Goal: Check status: Check status

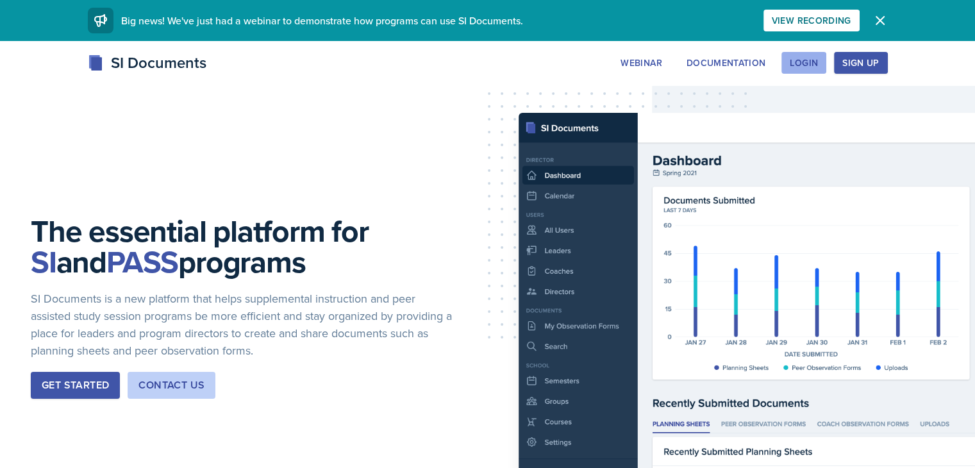
click at [818, 67] on div "Login" at bounding box center [804, 63] width 28 height 10
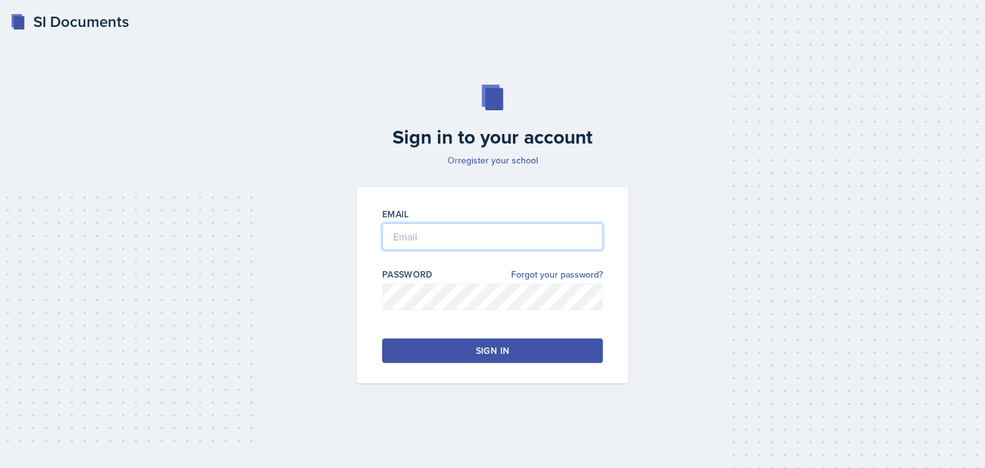
type input "rafani@students.kennesaw.edu"
click at [431, 349] on button "Sign in" at bounding box center [492, 350] width 220 height 24
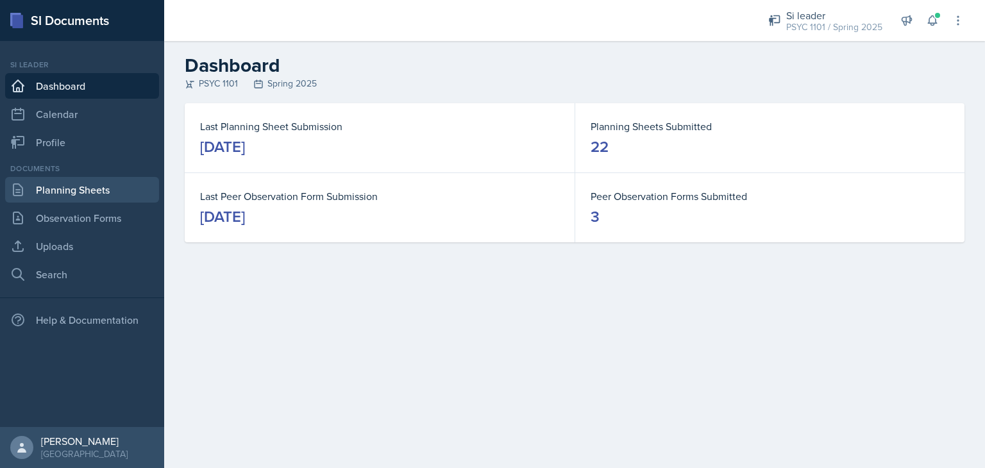
click at [60, 190] on link "Planning Sheets" at bounding box center [82, 190] width 154 height 26
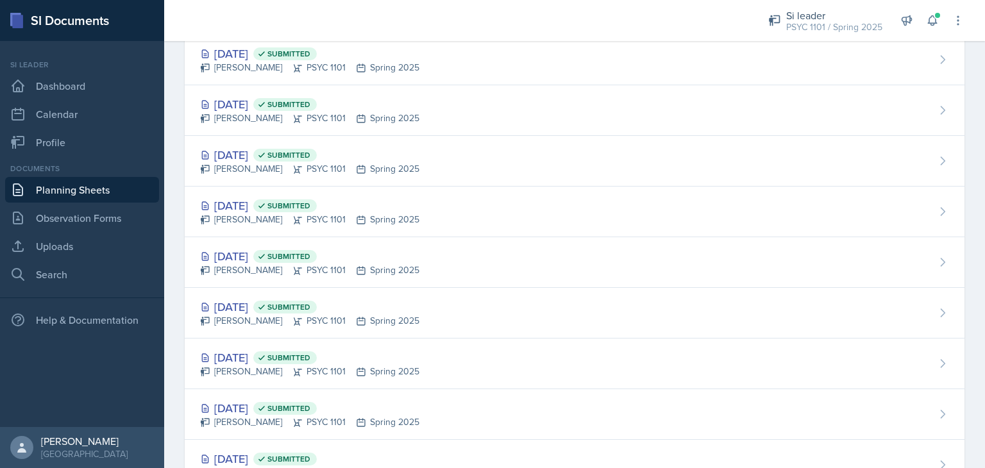
scroll to position [804, 0]
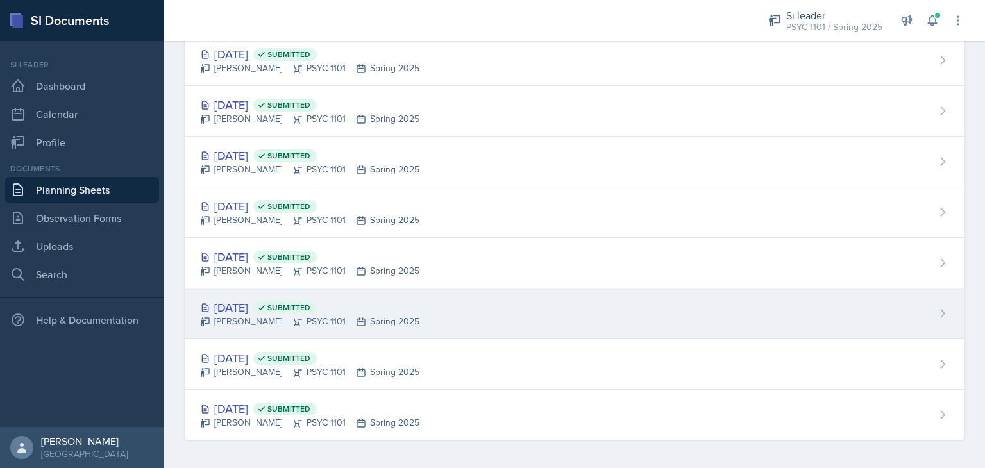
click at [396, 310] on div "Jan 24th, 2025 Submitted" at bounding box center [309, 307] width 219 height 17
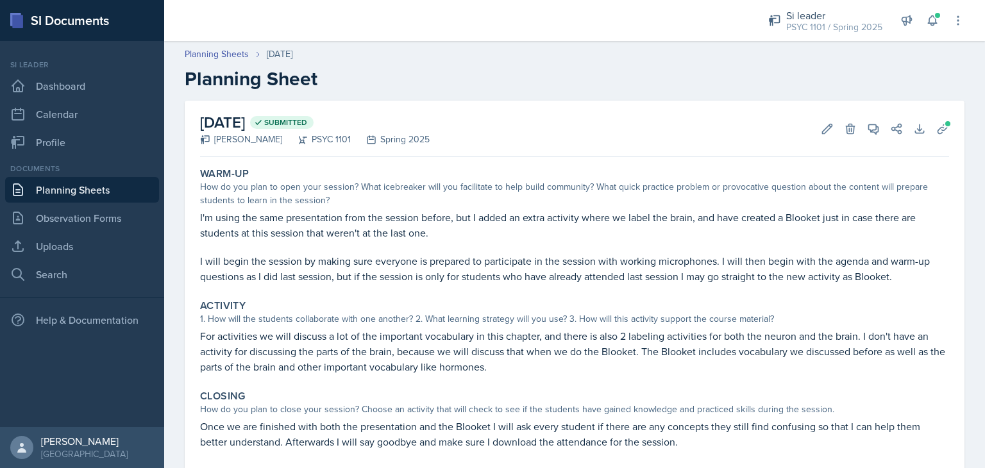
scroll to position [33, 0]
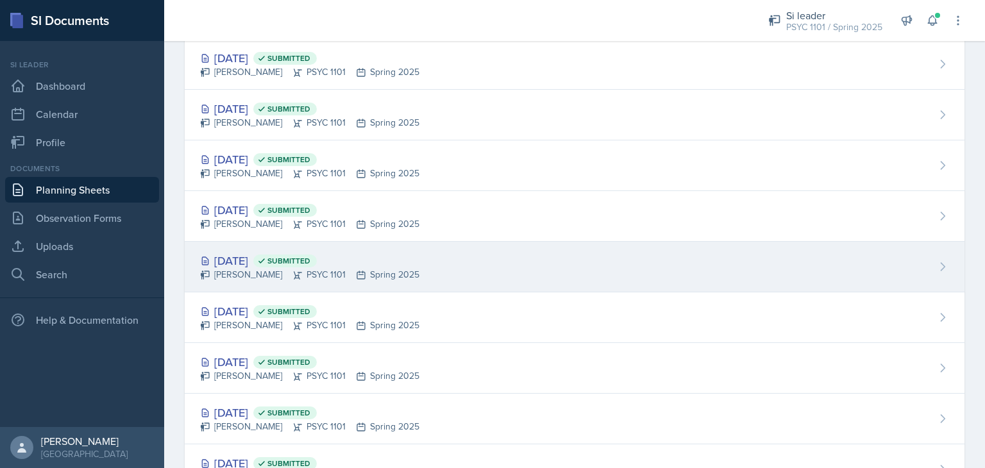
scroll to position [804, 0]
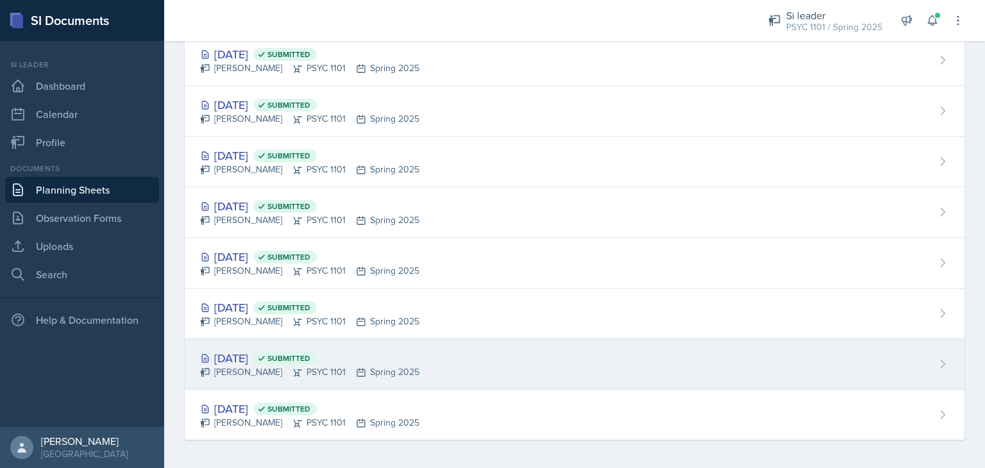
click at [419, 372] on div "Jan 22nd, 2025 Submitted Rayann Afani PSYC 1101 Spring 2025" at bounding box center [574, 364] width 779 height 51
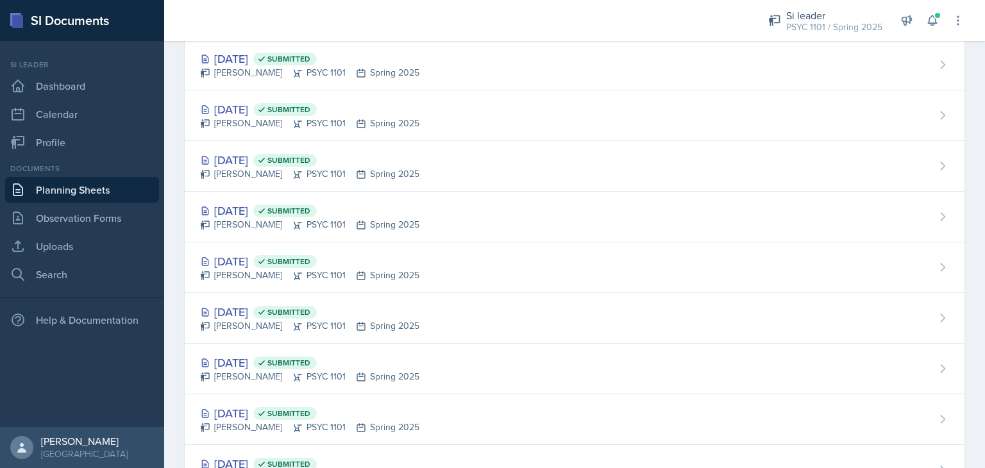
scroll to position [804, 0]
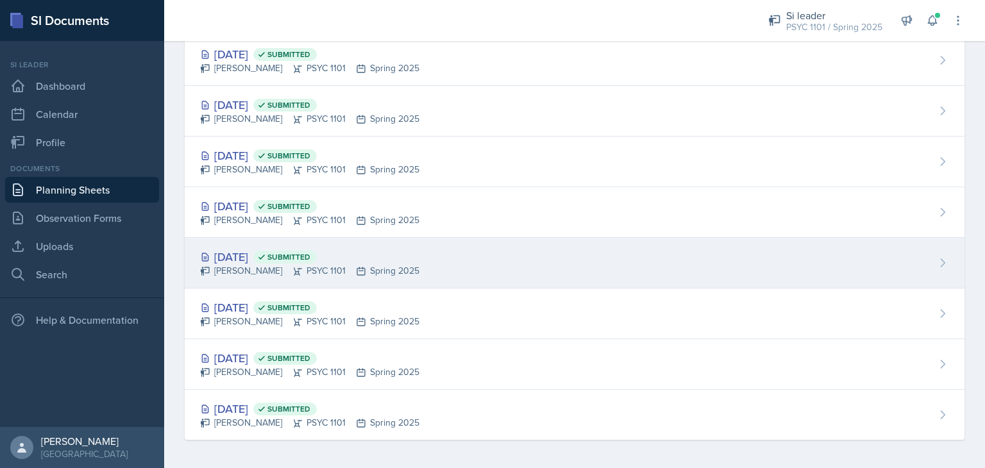
click at [407, 264] on div "Jan 29th, 2025 Submitted Rayann Afani PSYC 1101 Spring 2025" at bounding box center [574, 263] width 779 height 51
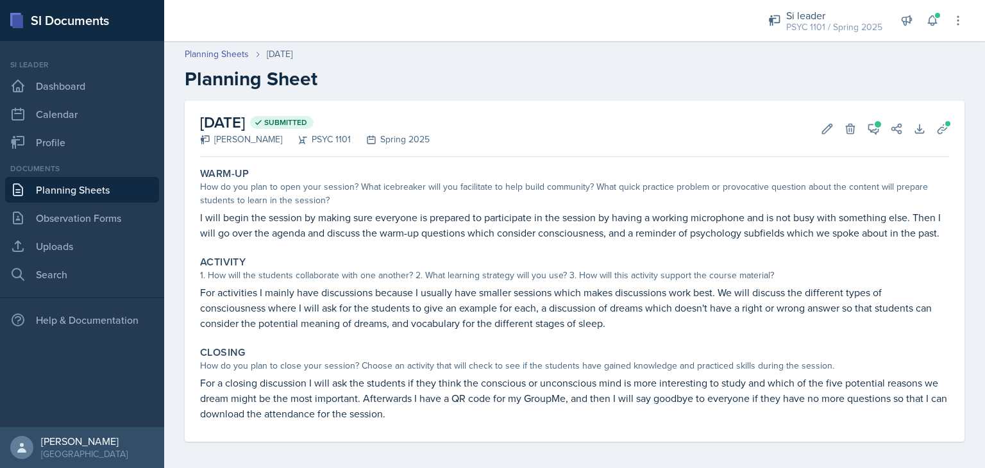
scroll to position [20, 0]
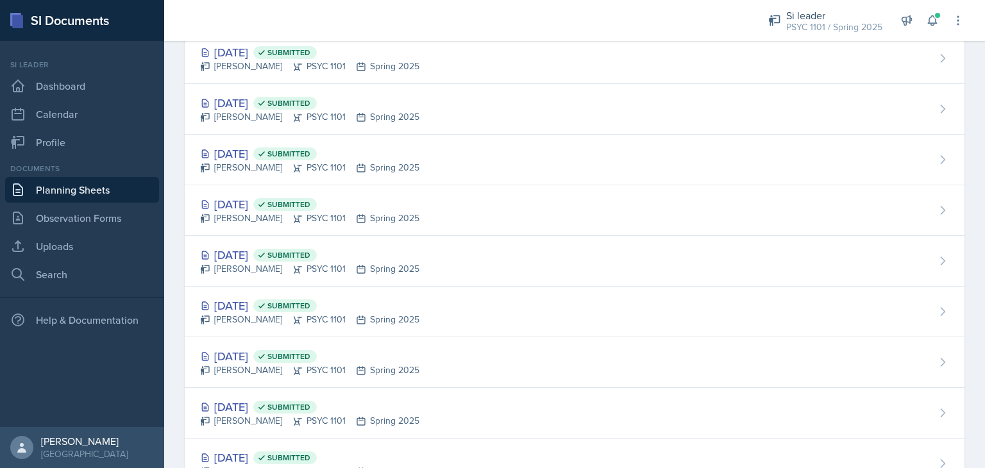
scroll to position [804, 0]
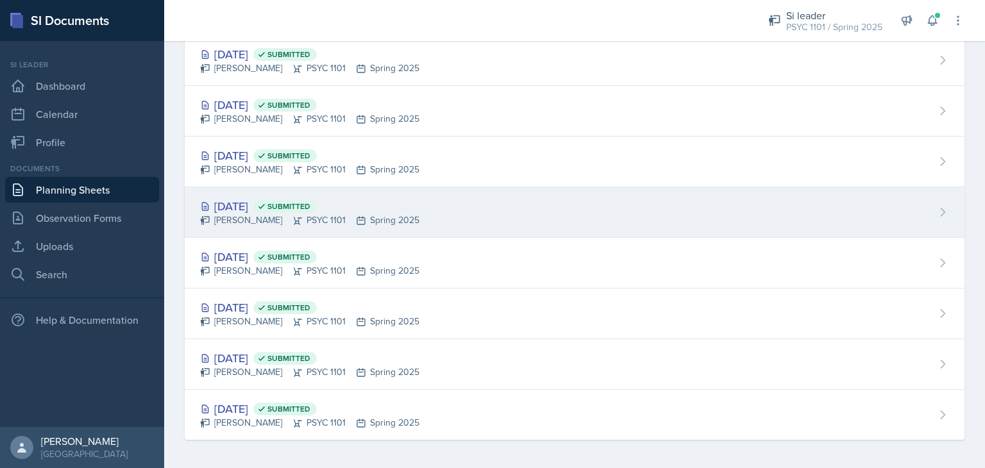
click at [451, 219] on div "Jan 31st, 2025 Submitted Rayann Afani PSYC 1101 Spring 2025" at bounding box center [574, 212] width 779 height 51
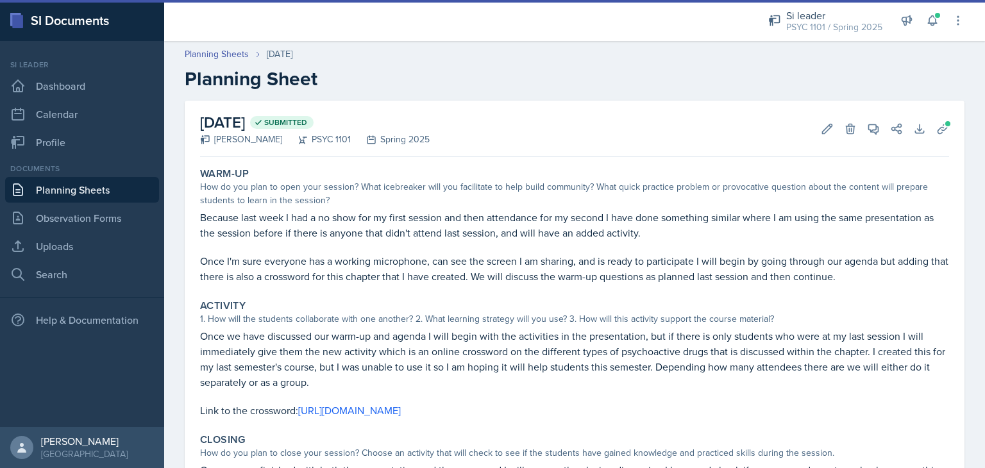
scroll to position [76, 0]
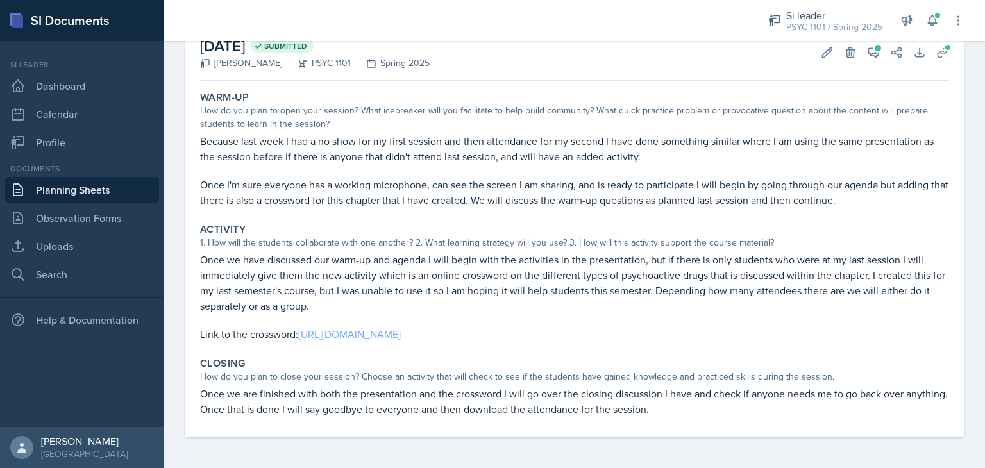
click at [401, 335] on link "https://crosswordlabs.com/embed/2024-08-28-721" at bounding box center [349, 334] width 103 height 14
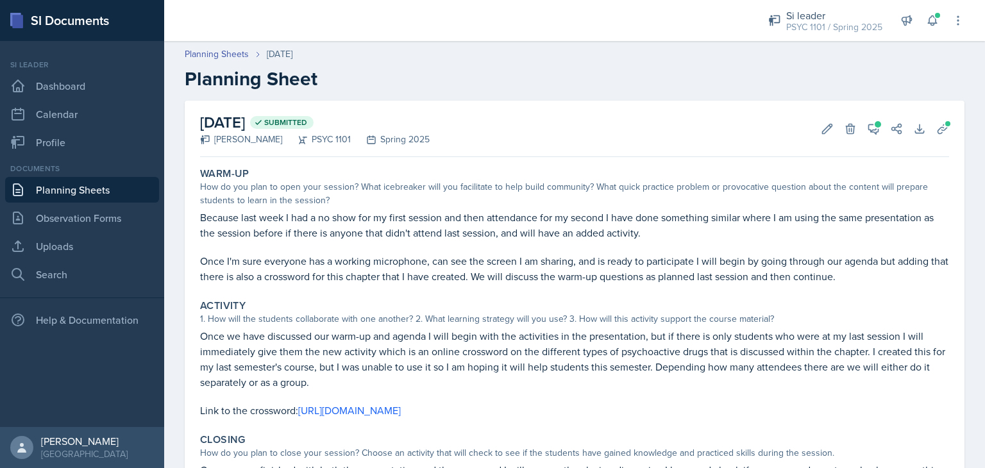
click at [48, 185] on link "Planning Sheets" at bounding box center [82, 190] width 154 height 26
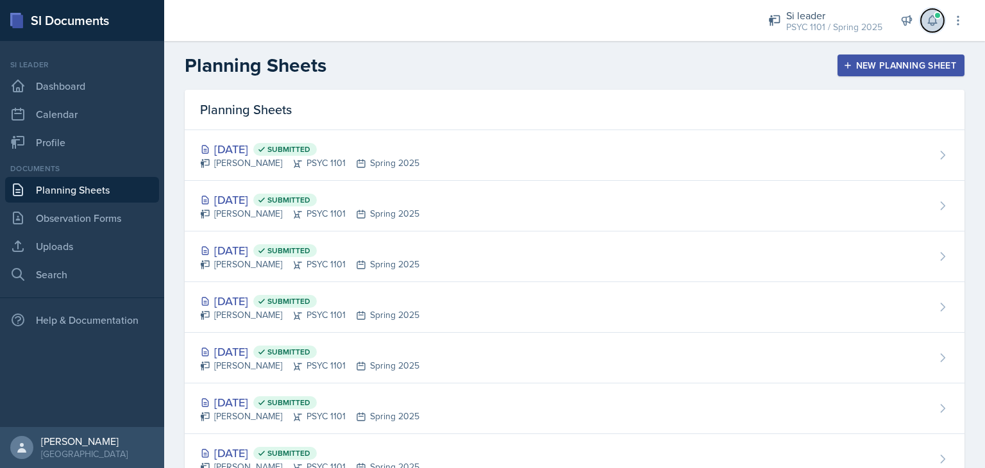
click at [929, 23] on icon at bounding box center [932, 21] width 8 height 10
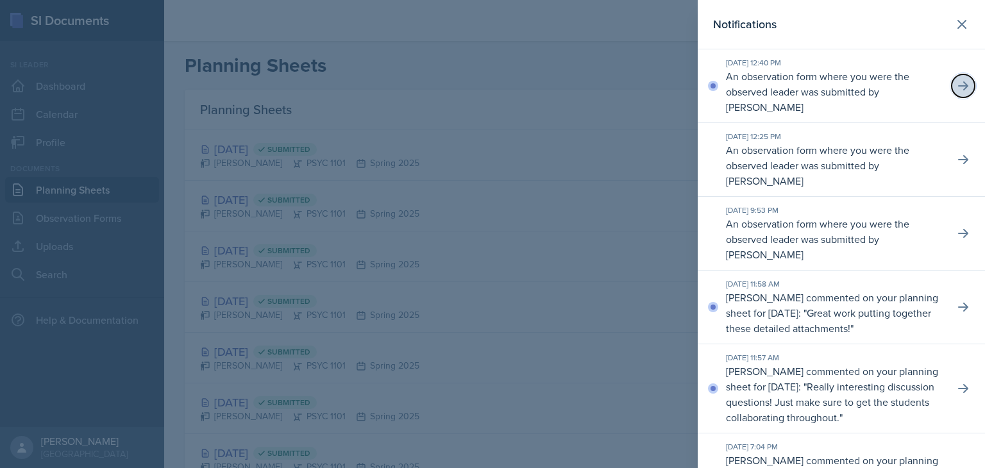
click at [956, 90] on icon at bounding box center [962, 85] width 13 height 13
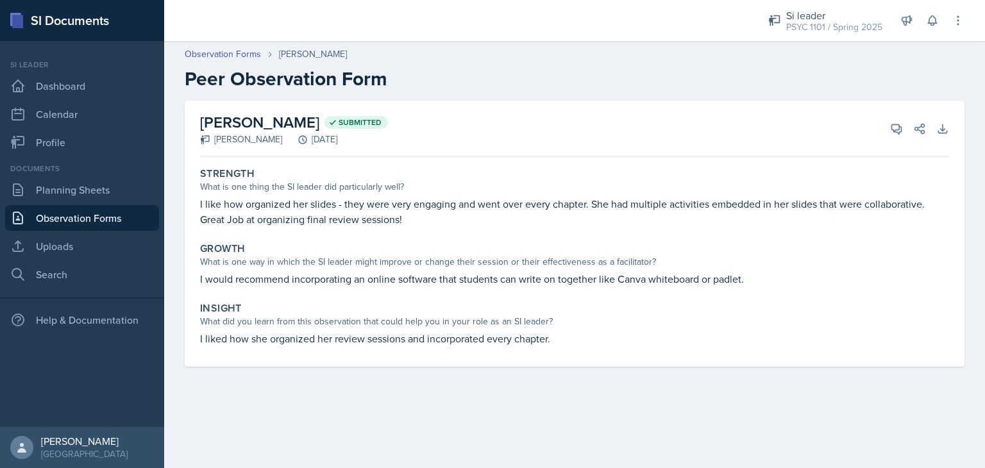
click at [49, 211] on link "Observation Forms" at bounding box center [82, 218] width 154 height 26
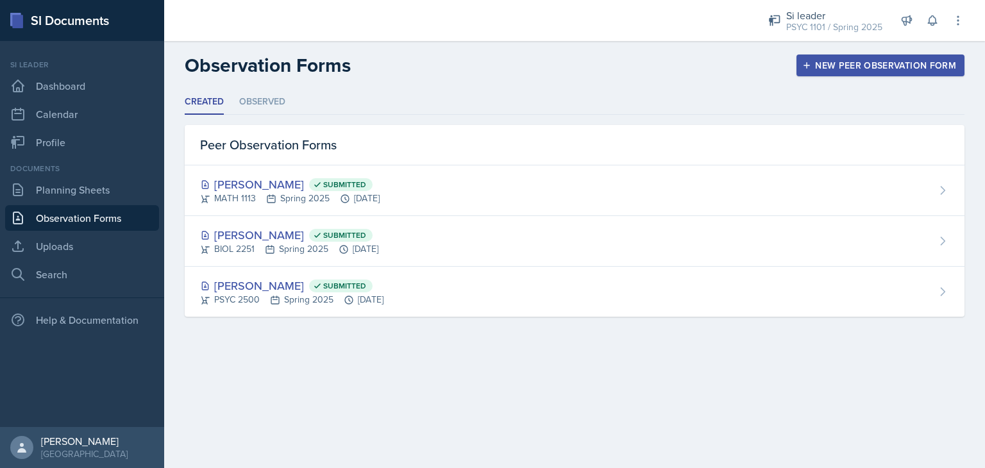
click at [33, 219] on link "Observation Forms" at bounding box center [82, 218] width 154 height 26
click at [817, 22] on div "PSYC 1101 / Spring 2025" at bounding box center [834, 27] width 96 height 13
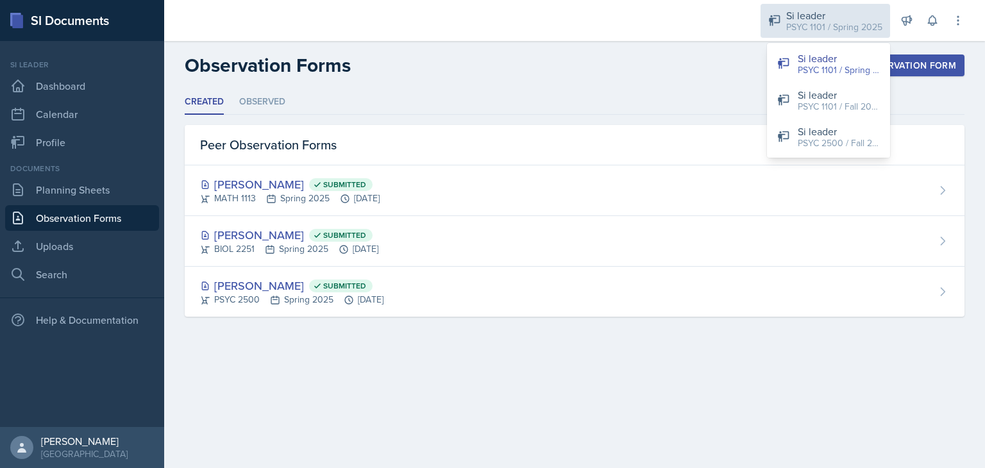
click at [817, 22] on div "PSYC 1101 / Spring 2025" at bounding box center [834, 27] width 96 height 13
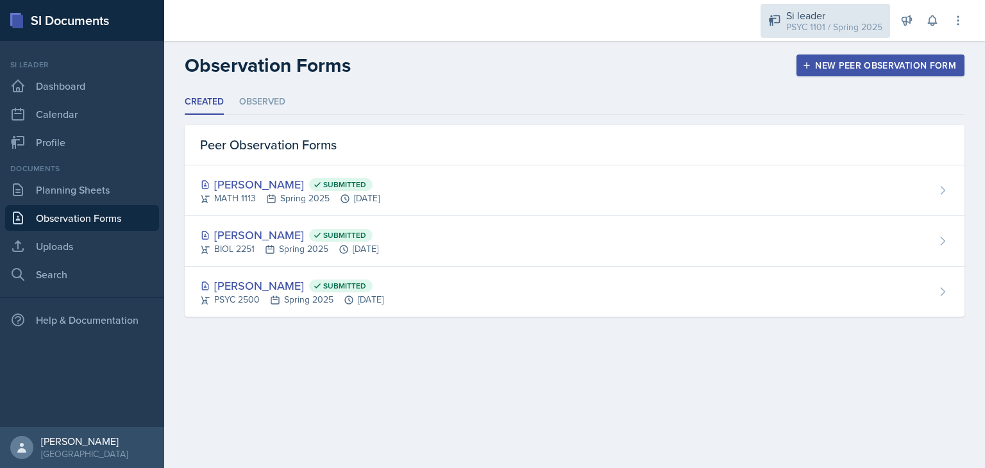
click at [817, 22] on div "PSYC 1101 / Spring 2025" at bounding box center [834, 27] width 96 height 13
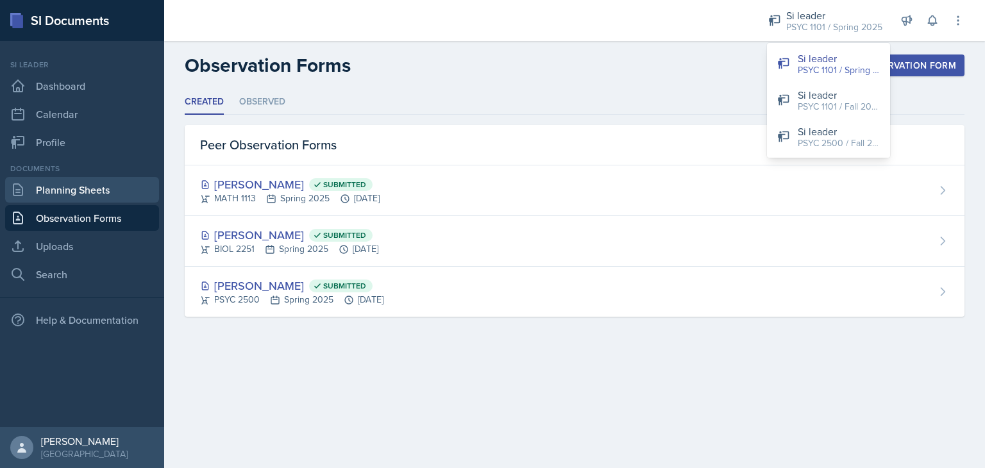
click at [32, 193] on link "Planning Sheets" at bounding box center [82, 190] width 154 height 26
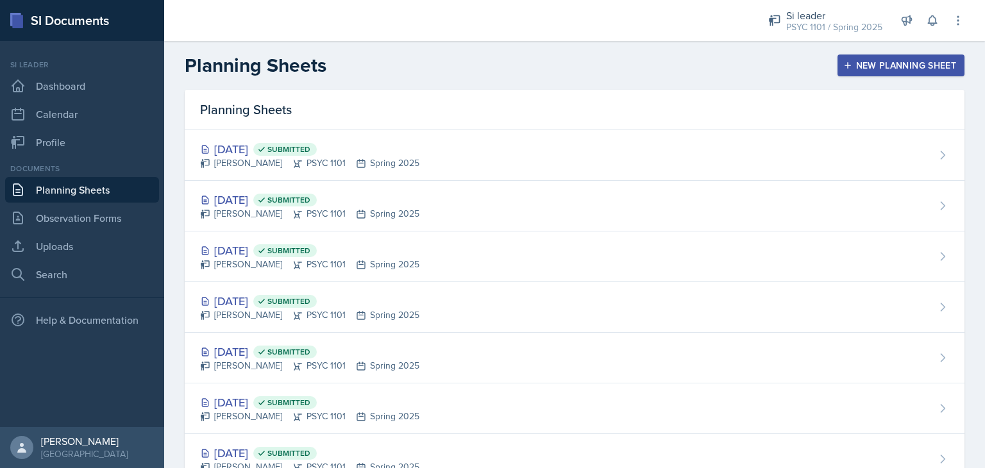
click at [661, 29] on div at bounding box center [454, 20] width 560 height 41
click at [838, 27] on div "PSYC 1101 / Spring 2025" at bounding box center [834, 27] width 96 height 13
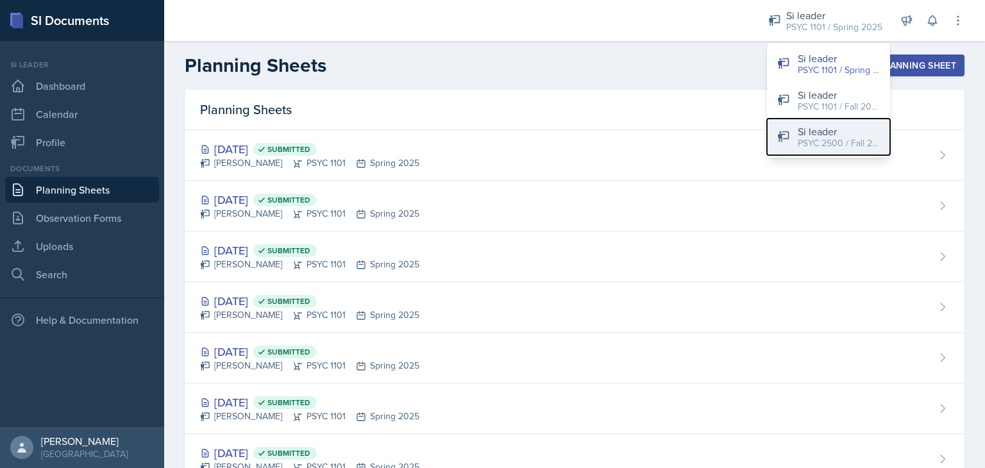
click at [810, 139] on div "PSYC 2500 / Fall 2025" at bounding box center [838, 143] width 82 height 13
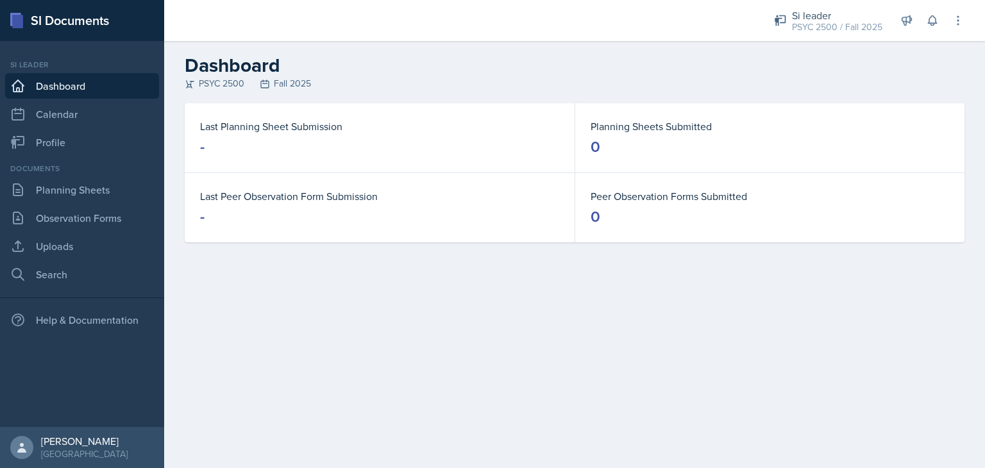
click at [810, 139] on dd "0" at bounding box center [769, 147] width 358 height 21
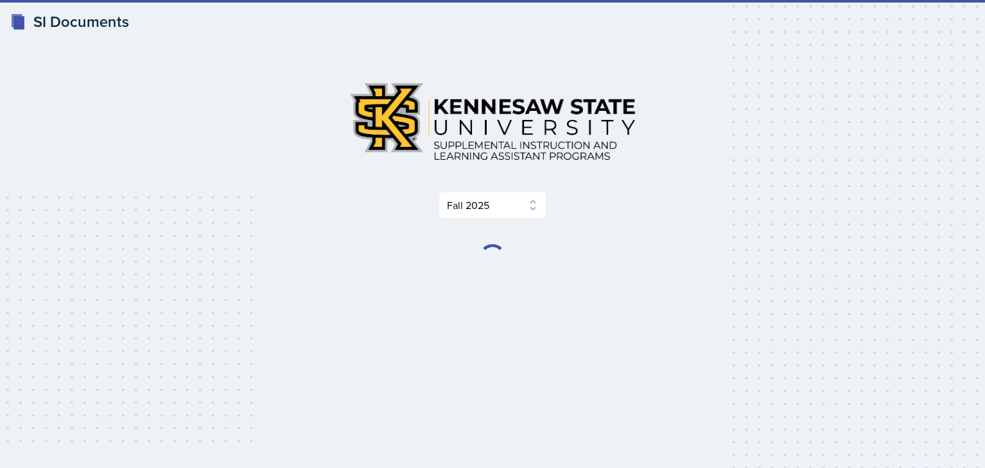
select select "2bed604d-1099-4043-b1bc-2365e8740244"
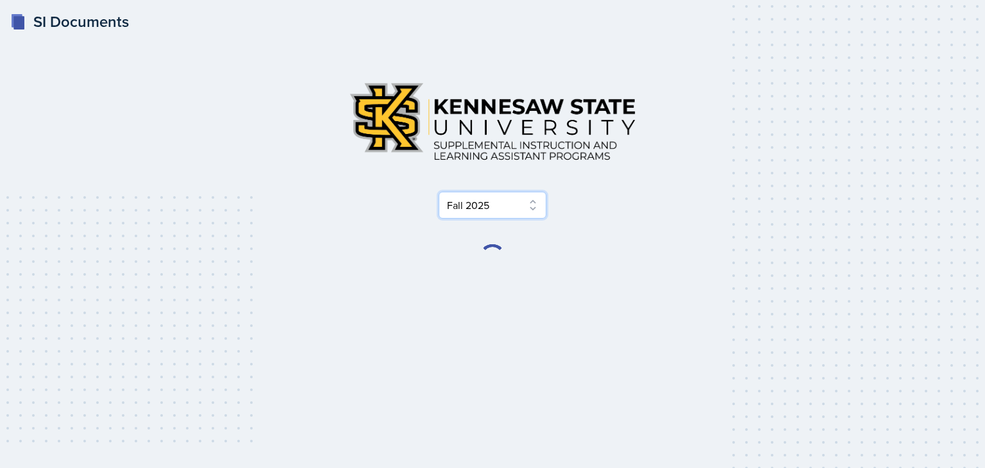
click at [449, 206] on select "Select Semester Fall 2025 Summer 2025 Spring 2025 Fall 2024 Summer 2024 Spring …" at bounding box center [492, 205] width 108 height 27
select select "515a866e-7596-43ee-a538-4da7a47c8e37"
click at [438, 192] on select "Select Semester Fall 2025 Summer 2025 Spring 2025 Fall 2024 Summer 2024 Spring …" at bounding box center [492, 205] width 108 height 27
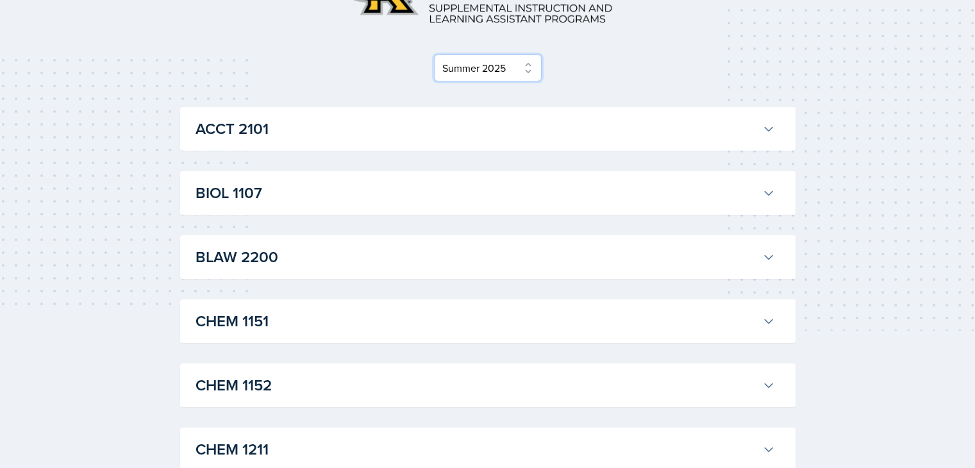
scroll to position [138, 0]
click at [667, 197] on h3 "BIOL 1107" at bounding box center [477, 192] width 562 height 23
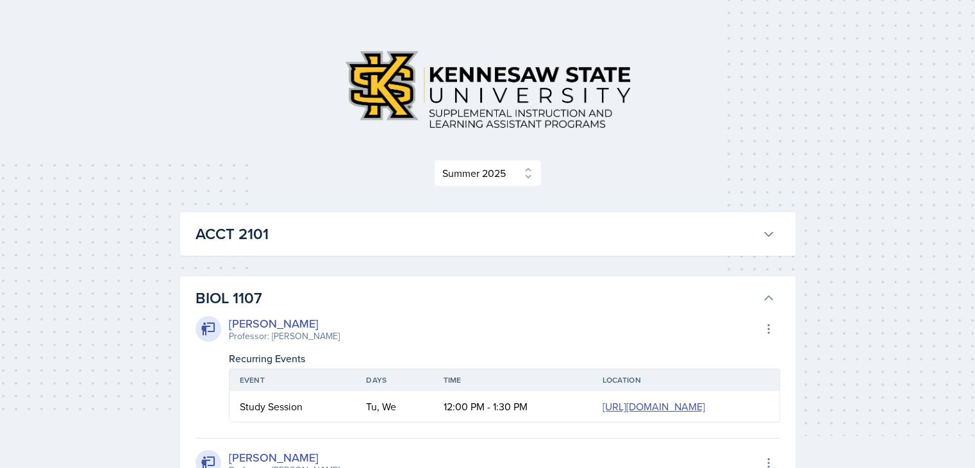
scroll to position [31, 0]
click at [586, 298] on h3 "BIOL 1107" at bounding box center [477, 299] width 562 height 23
